Goal: Check status: Check status

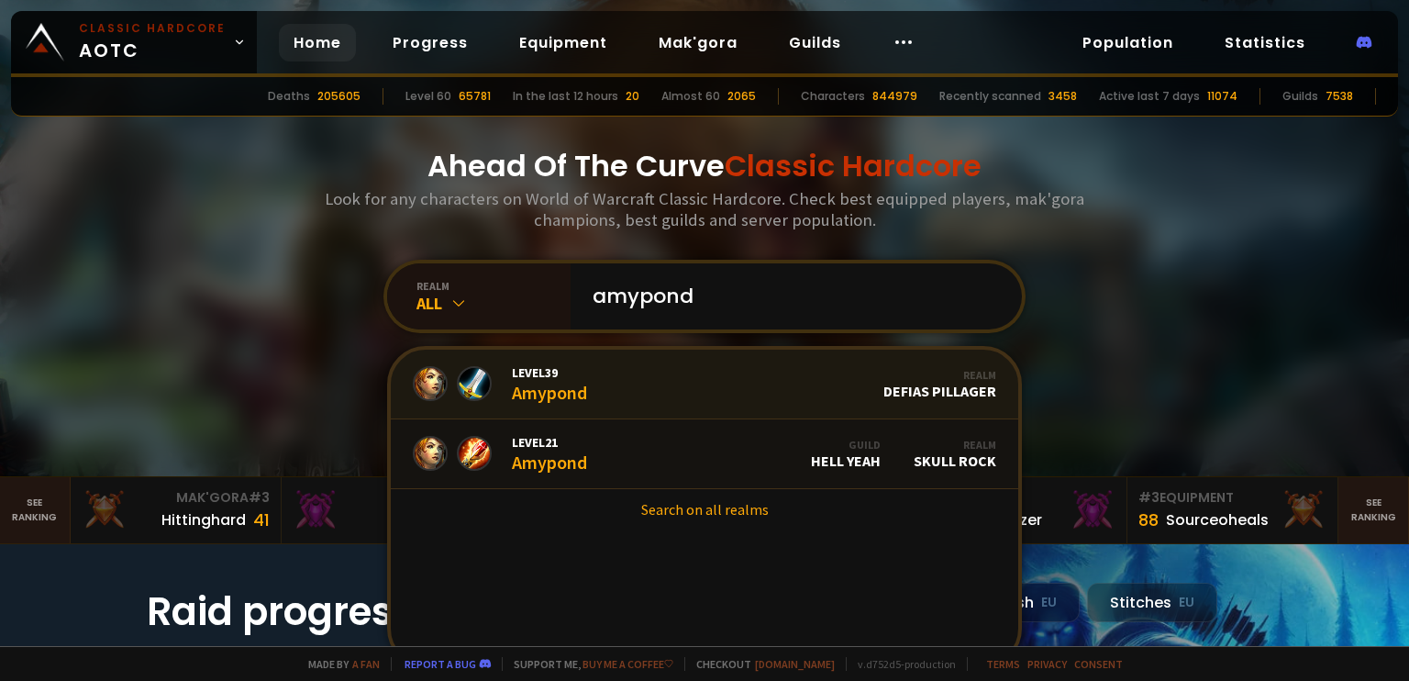
type input "amypond"
click at [667, 399] on link "Level 39 Amypond Realm Defias Pillager" at bounding box center [705, 385] width 628 height 70
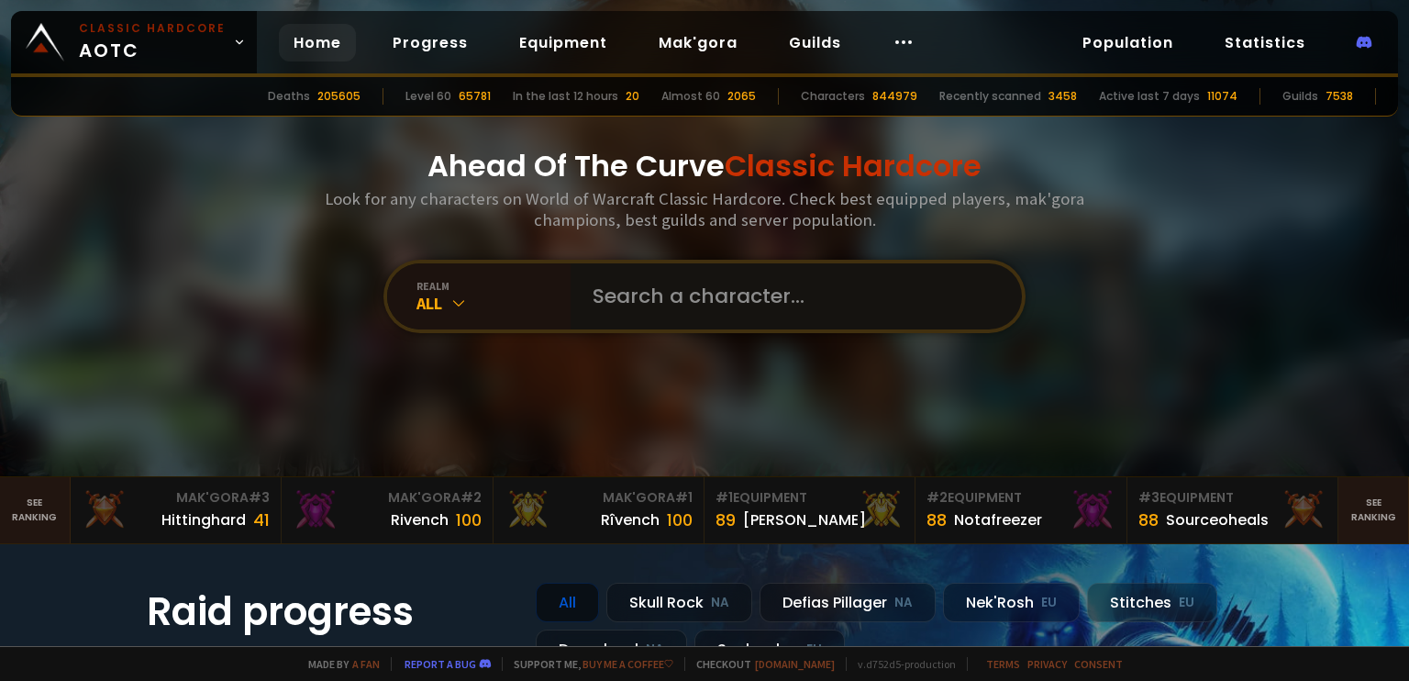
click at [674, 295] on input "text" at bounding box center [791, 296] width 418 height 66
type input "amypond"
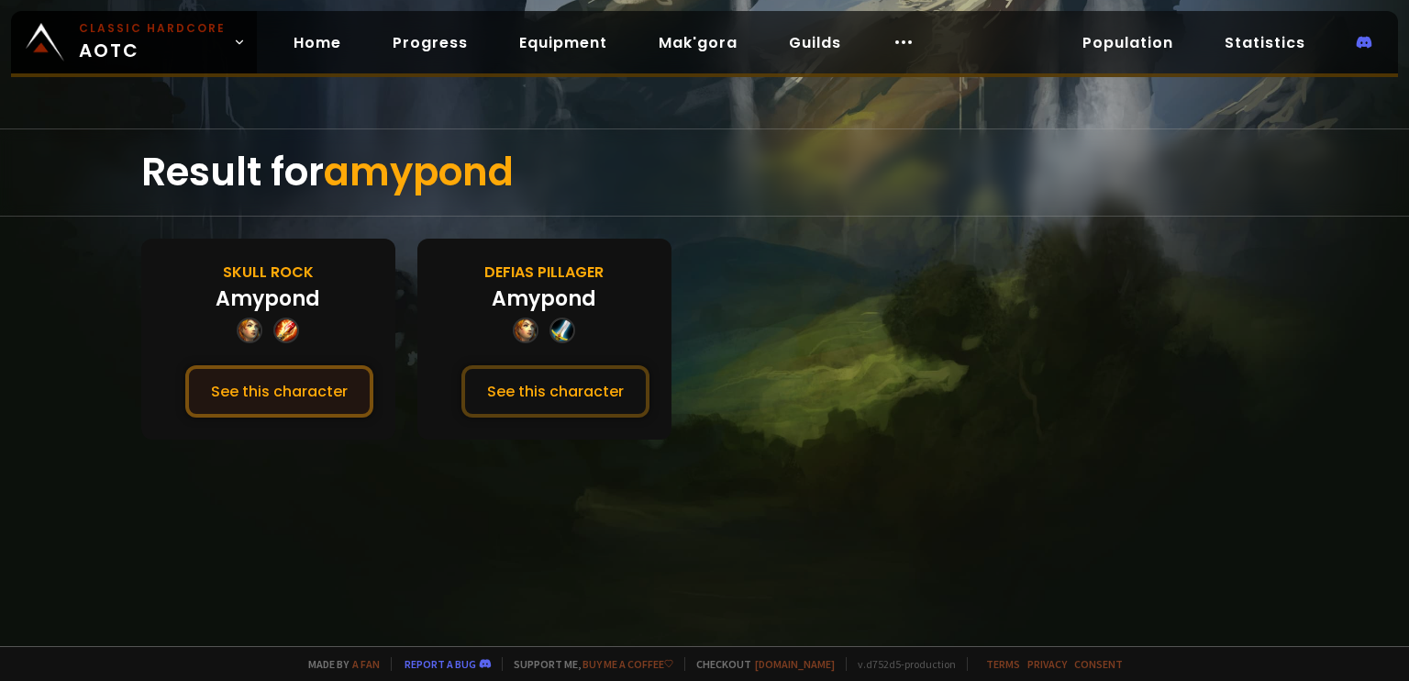
click at [304, 411] on button "See this character" at bounding box center [279, 391] width 188 height 52
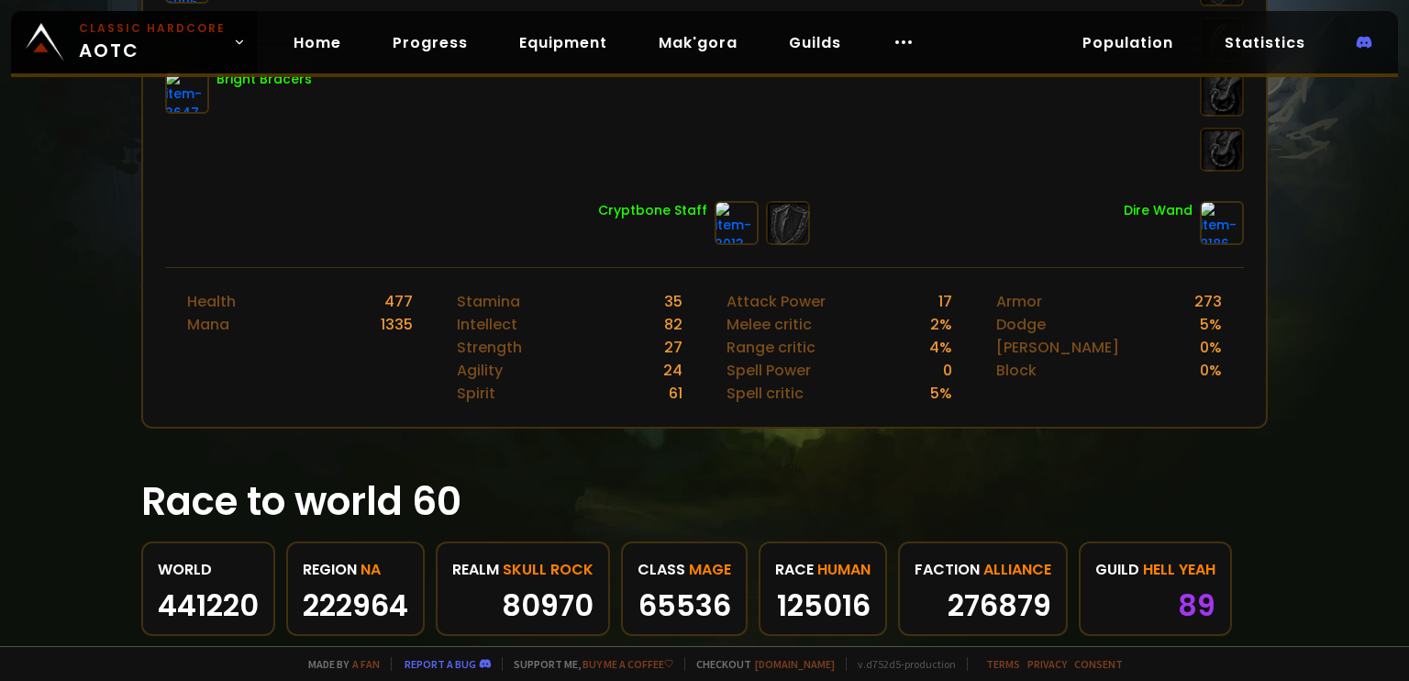
scroll to position [646, 0]
